Goal: Information Seeking & Learning: Learn about a topic

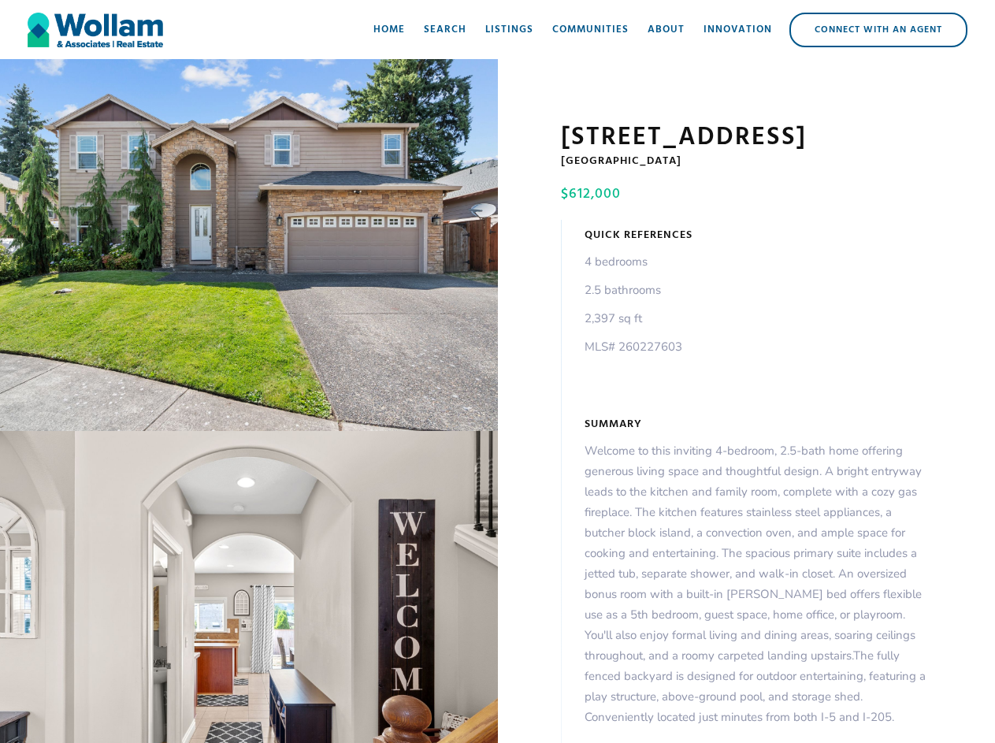
click at [249, 248] on div "open lightbox" at bounding box center [249, 245] width 498 height 372
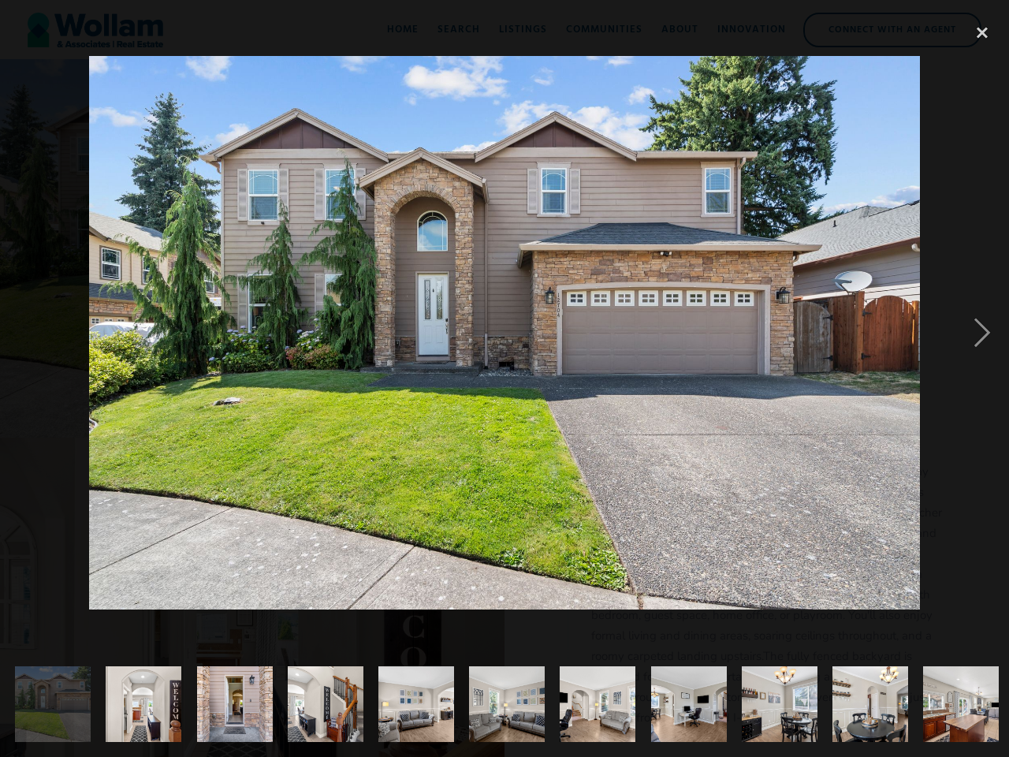
click at [249, 590] on img at bounding box center [504, 332] width 830 height 553
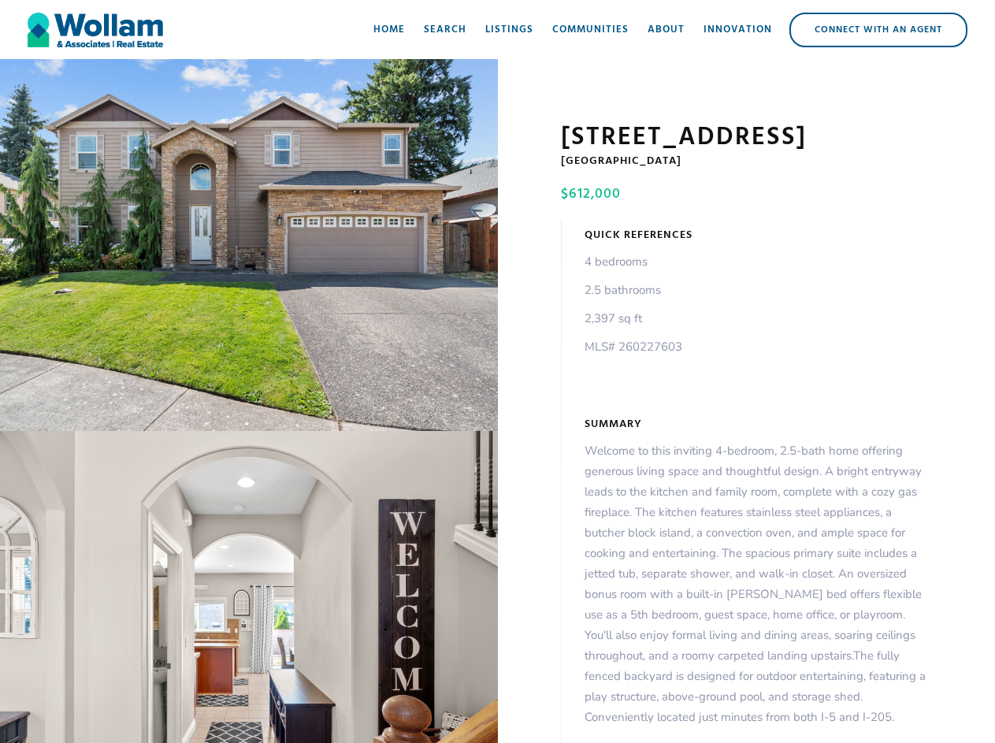
click at [249, 248] on div "open lightbox" at bounding box center [249, 245] width 498 height 372
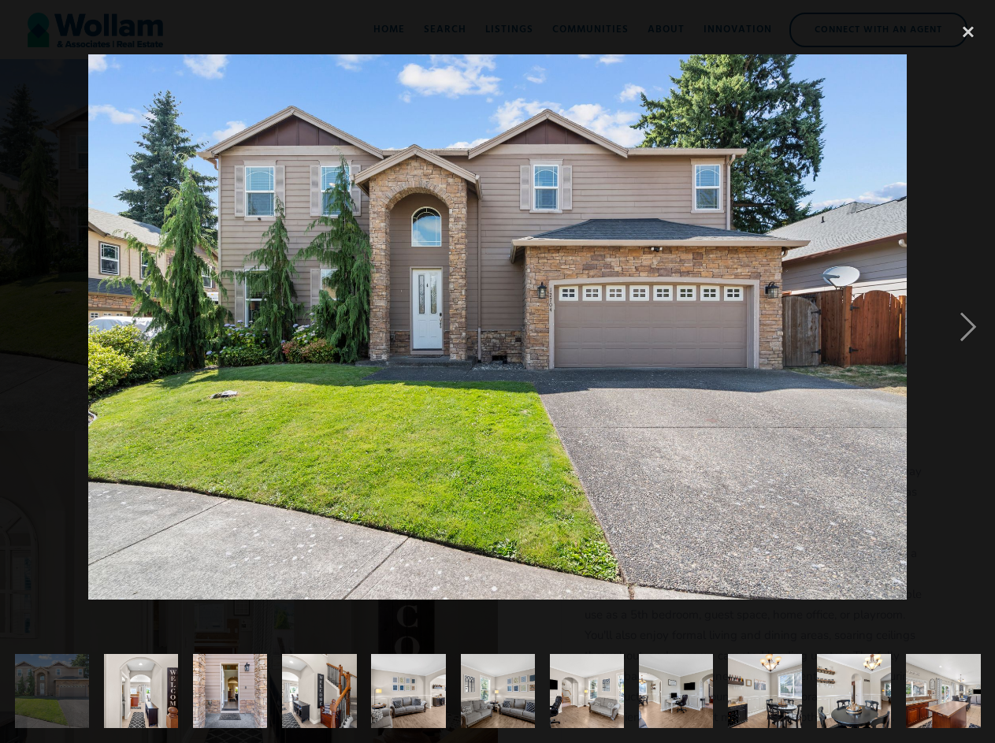
click at [249, 590] on img at bounding box center [497, 327] width 819 height 546
